Goal: Task Accomplishment & Management: Use online tool/utility

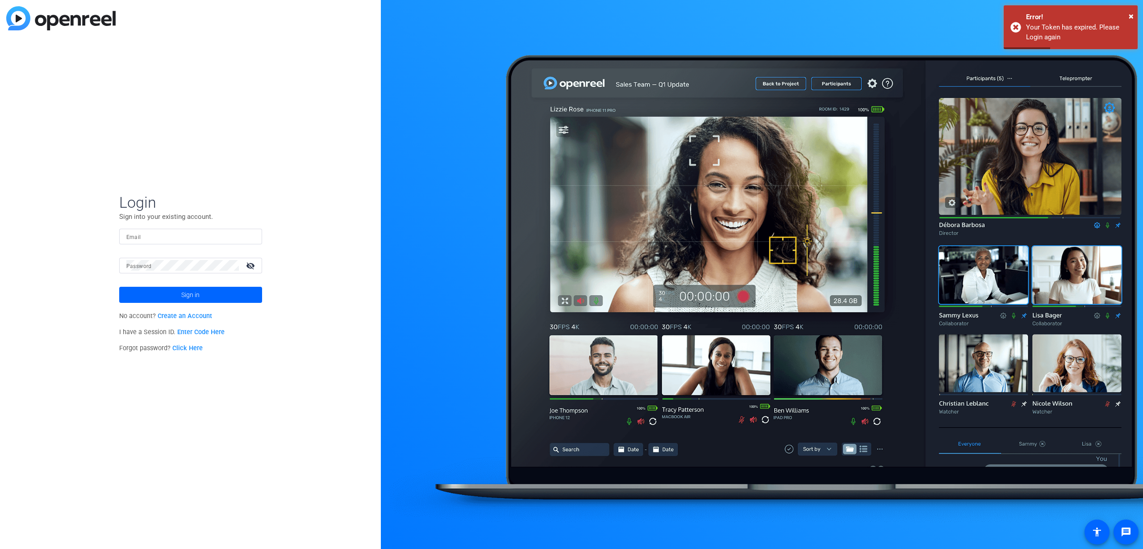
click at [204, 233] on input "Email" at bounding box center [190, 236] width 129 height 11
click at [208, 233] on input "Email" at bounding box center [190, 236] width 129 height 11
type input "w"
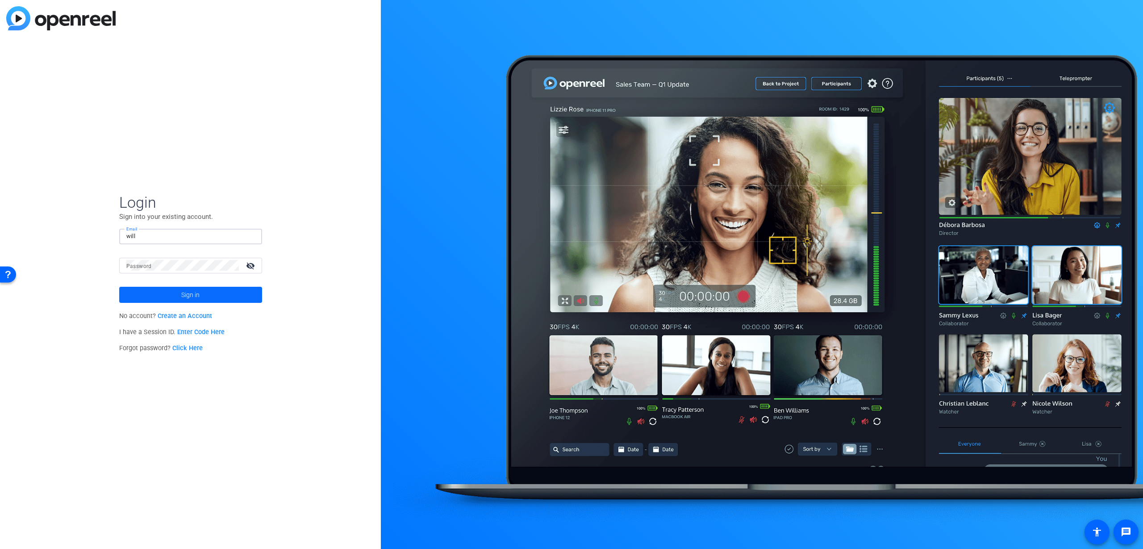
type input "[PERSON_NAME][EMAIL_ADDRESS][PERSON_NAME][DOMAIN_NAME]"
click at [213, 287] on span at bounding box center [190, 294] width 143 height 21
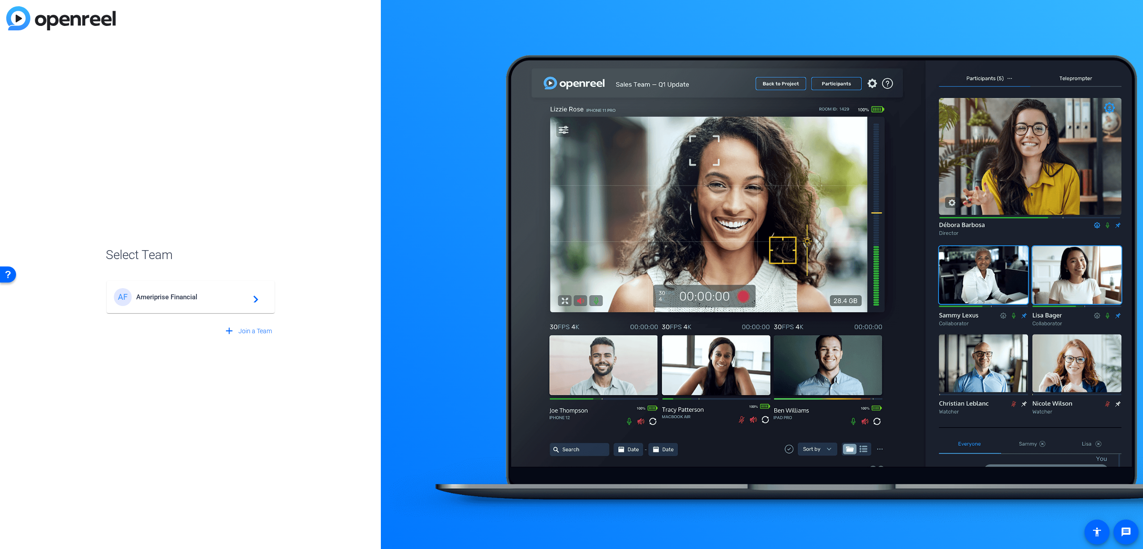
click at [219, 299] on span "Ameriprise Financial" at bounding box center [192, 297] width 112 height 8
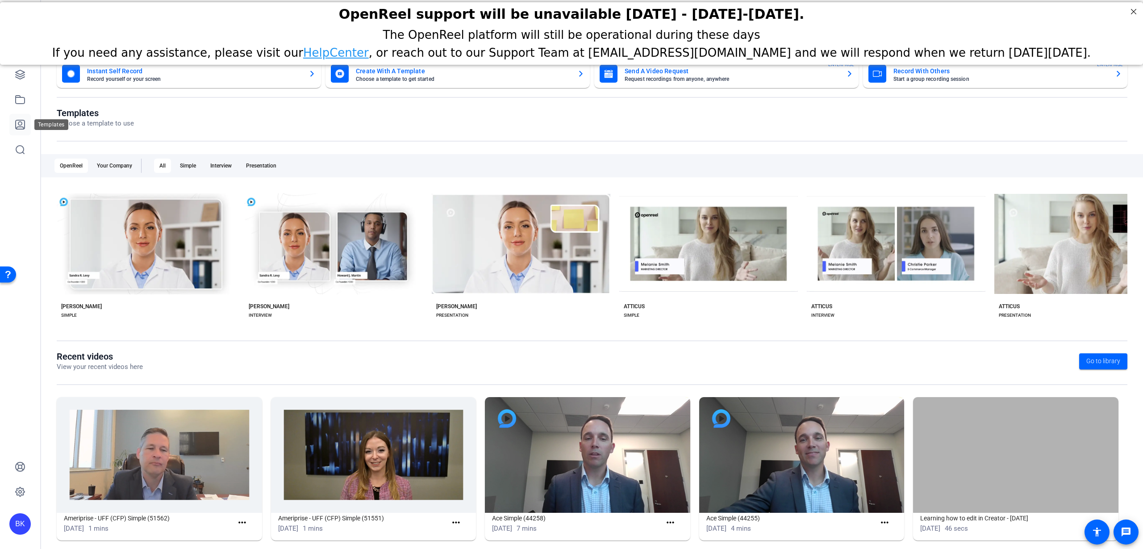
click at [17, 121] on icon at bounding box center [20, 124] width 11 height 11
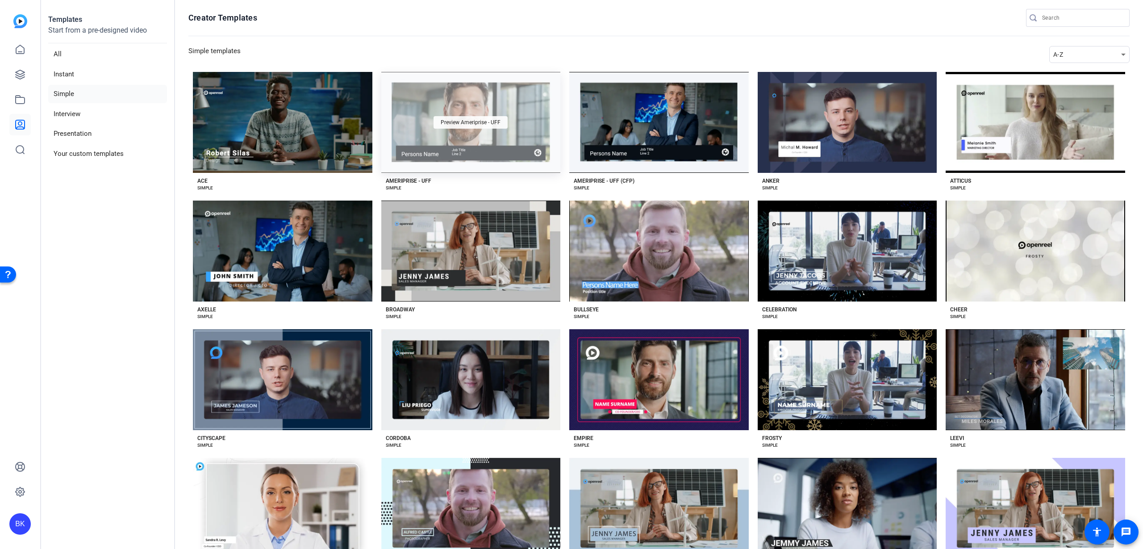
click at [489, 120] on span "Preview Ameriprise - UFF" at bounding box center [471, 122] width 60 height 5
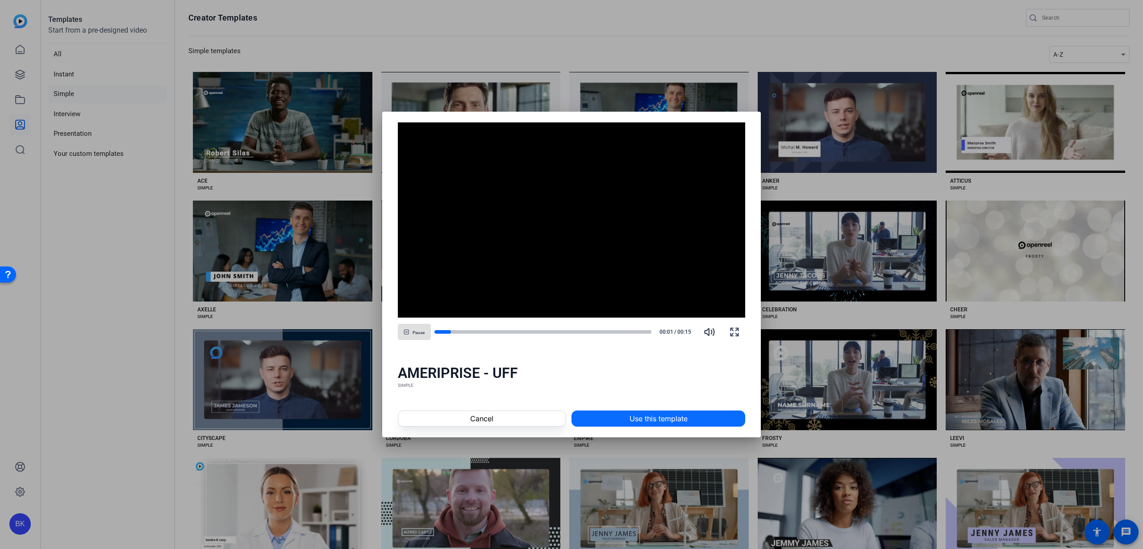
click at [638, 422] on span "Use this template" at bounding box center [658, 418] width 58 height 11
